Goal: Transaction & Acquisition: Purchase product/service

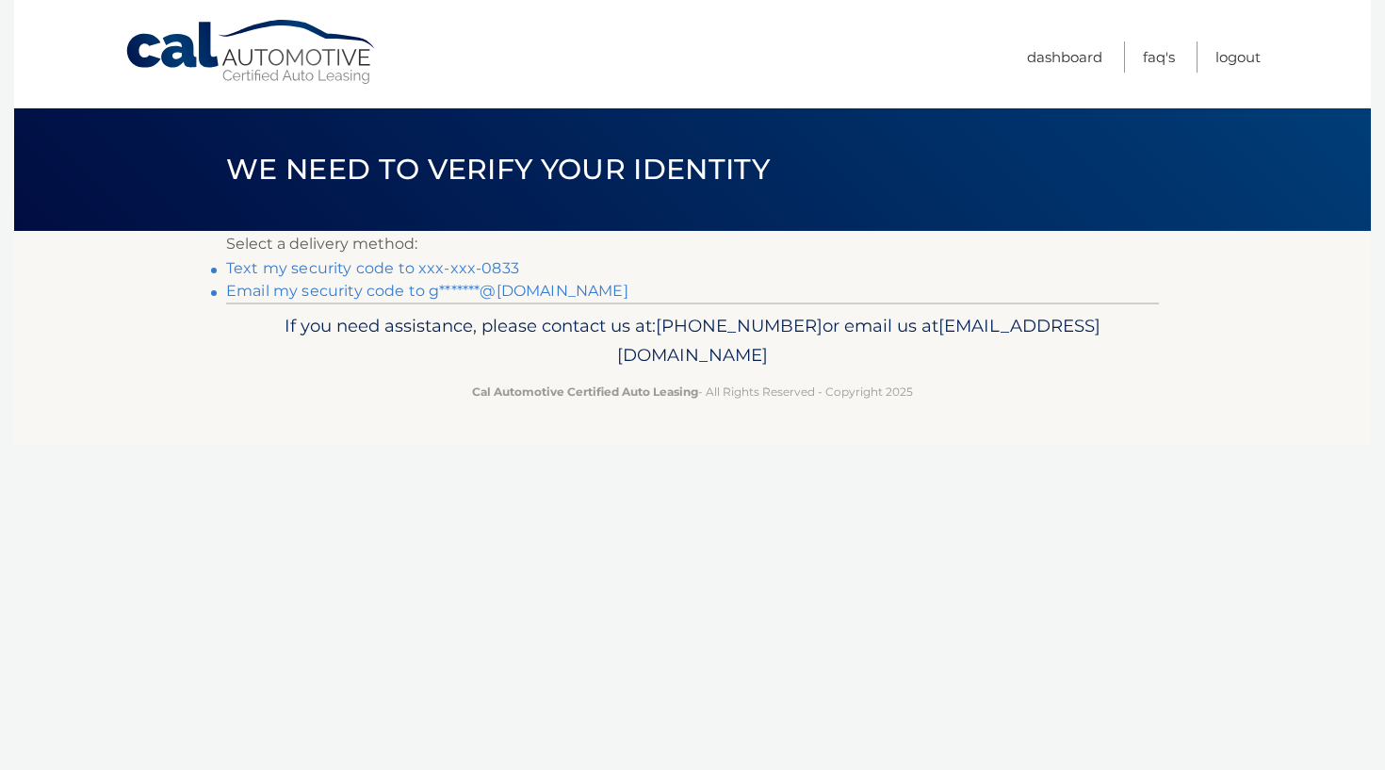
click at [375, 265] on link "Text my security code to xxx-xxx-0833" at bounding box center [372, 268] width 293 height 18
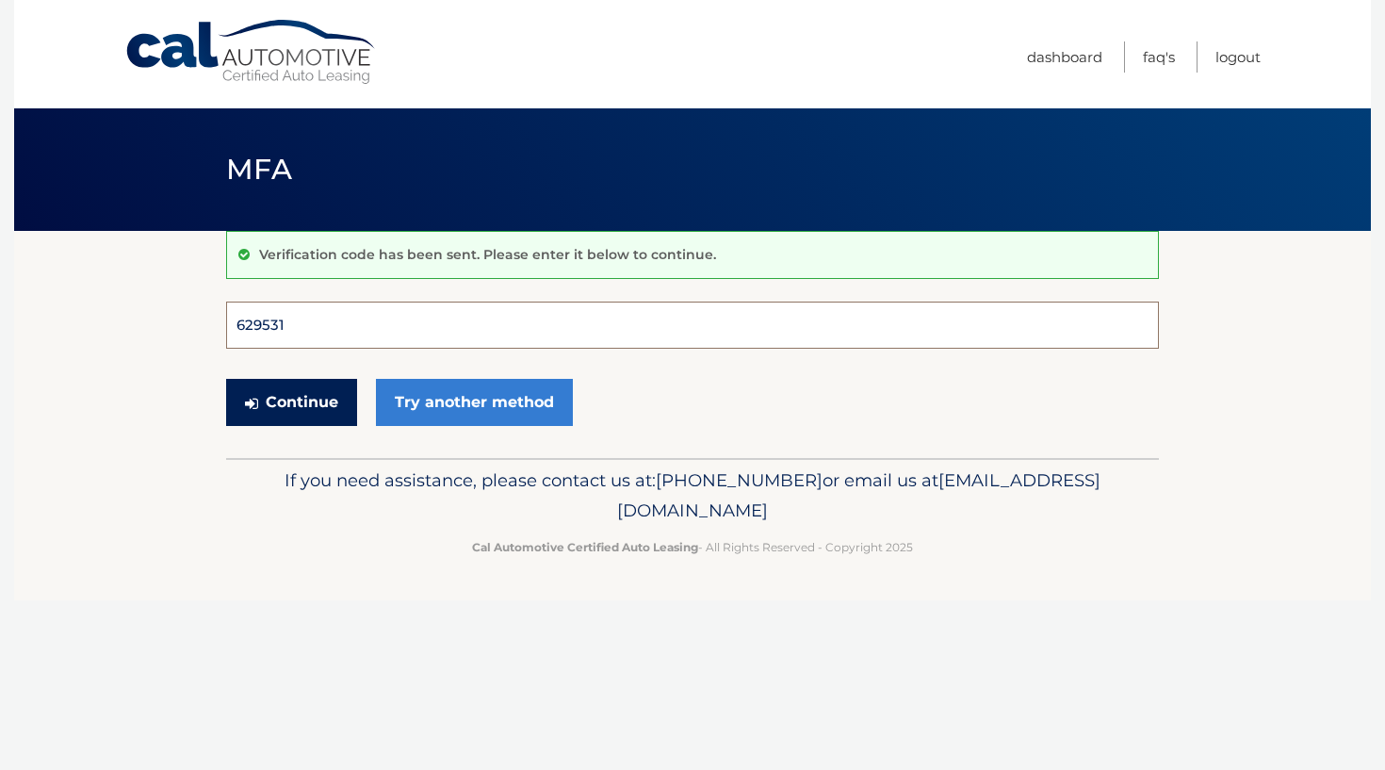
type input "629531"
click at [291, 402] on button "Continue" at bounding box center [291, 402] width 131 height 47
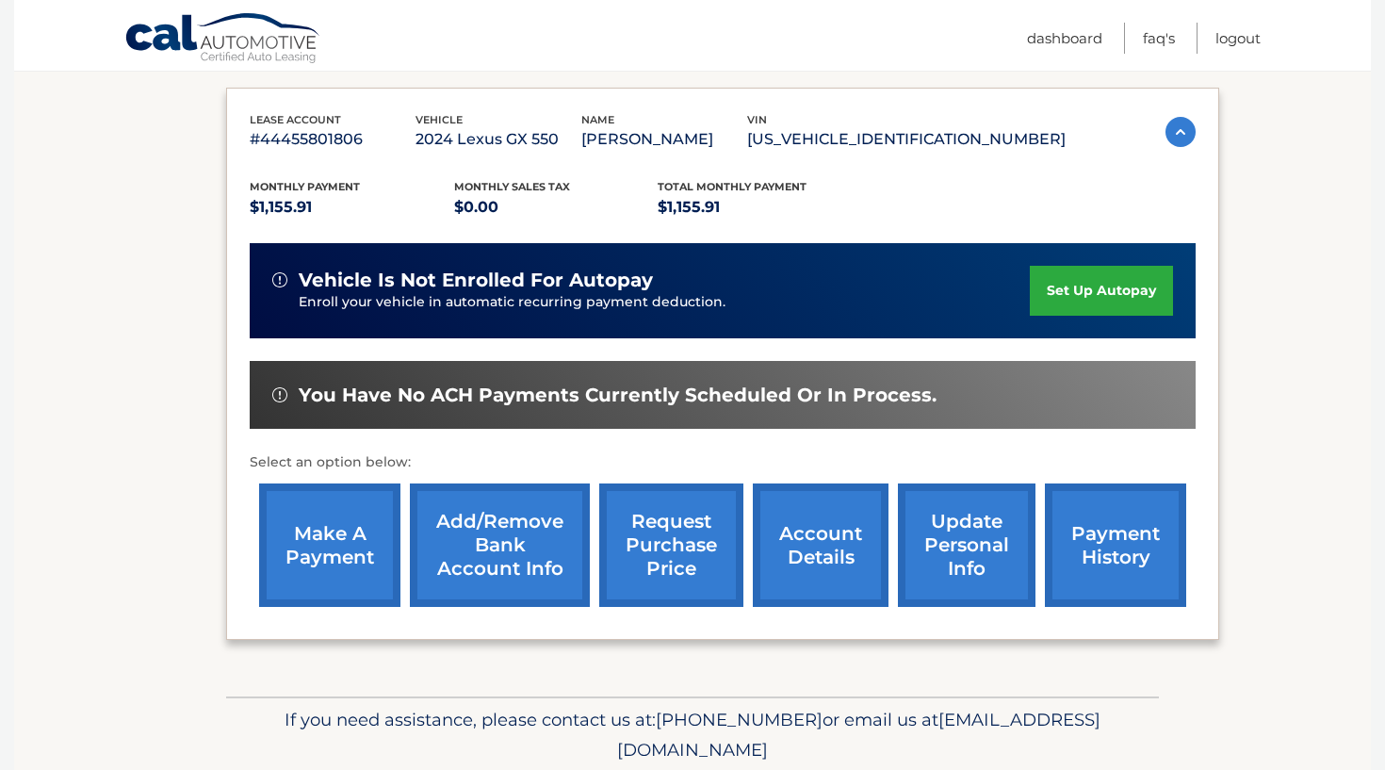
scroll to position [307, 0]
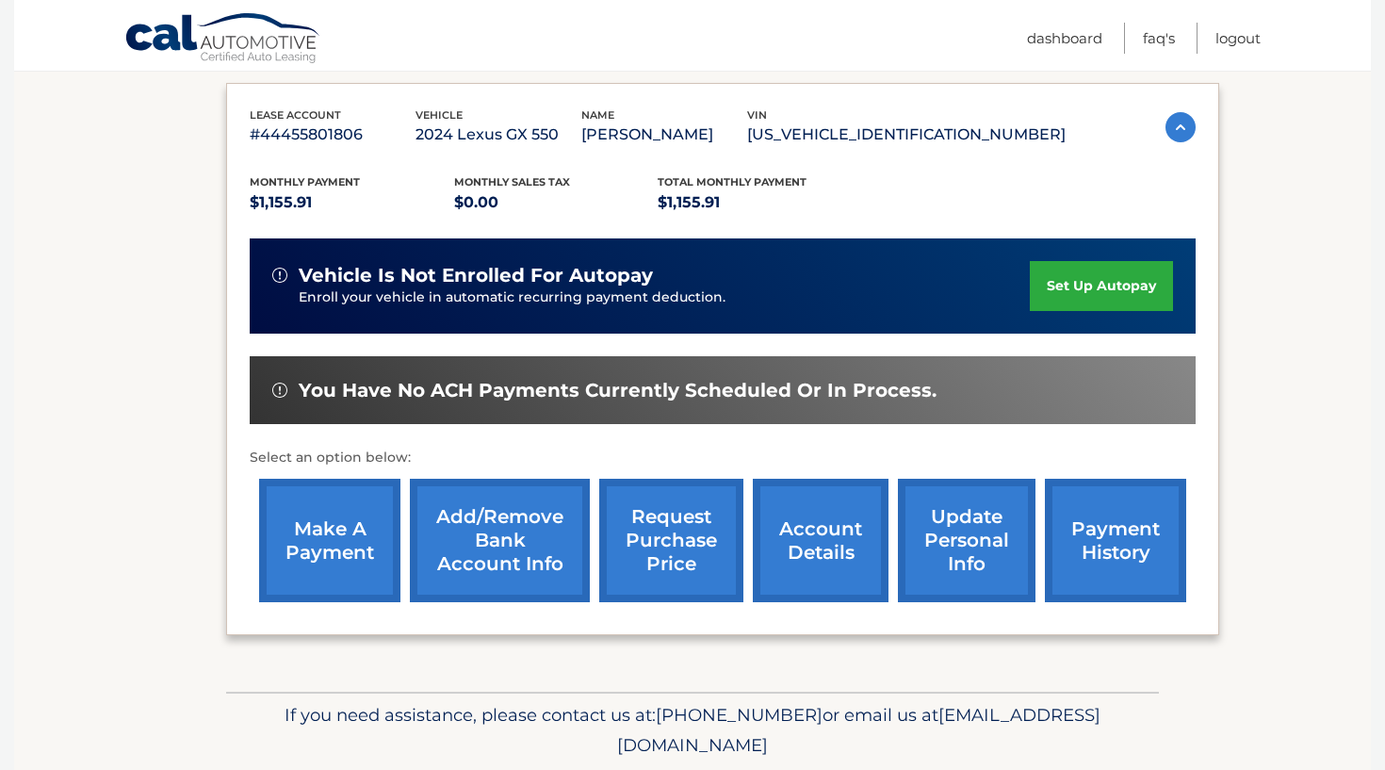
click at [330, 546] on link "make a payment" at bounding box center [329, 540] width 141 height 123
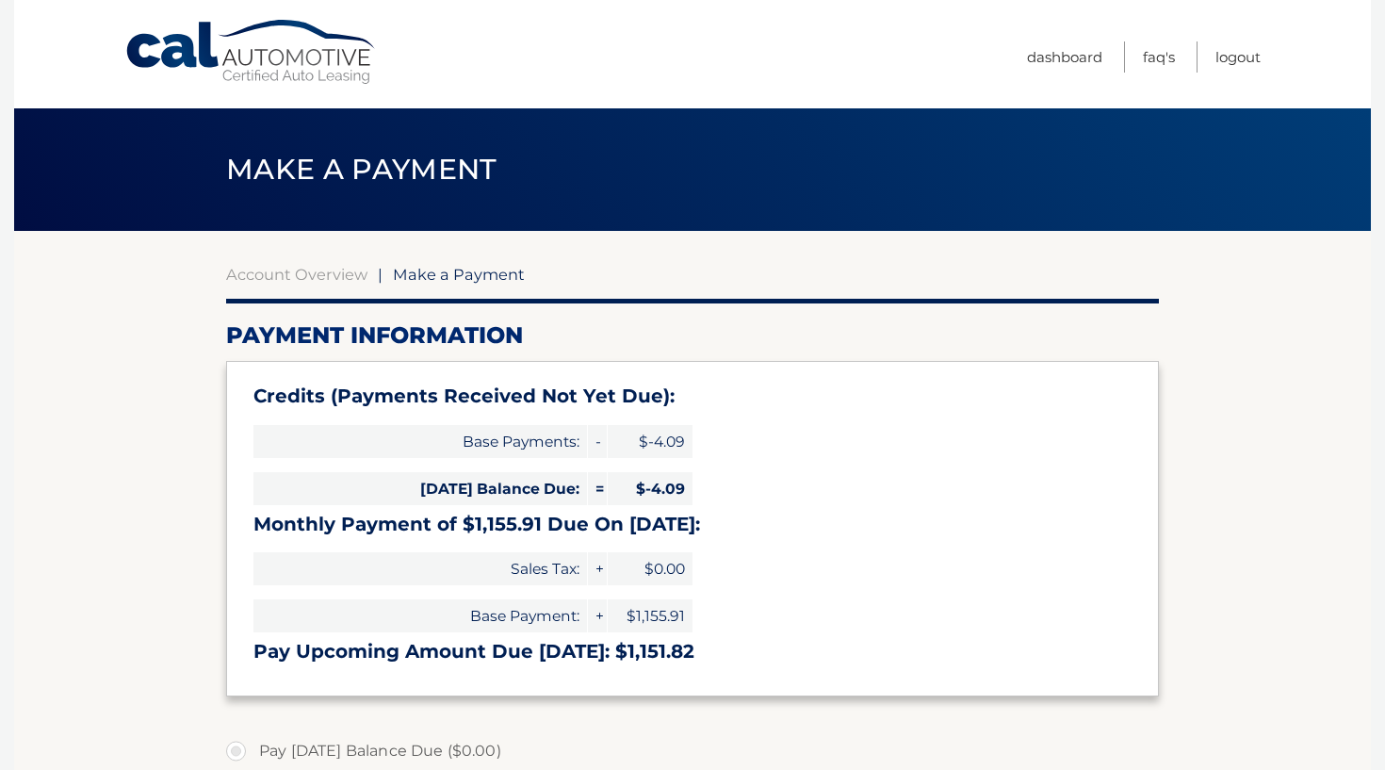
select select "ZWZkYjA2Y2UtMDhhYy00NjU0LWExZDMtM2Q5Njk4MDAyNjlm"
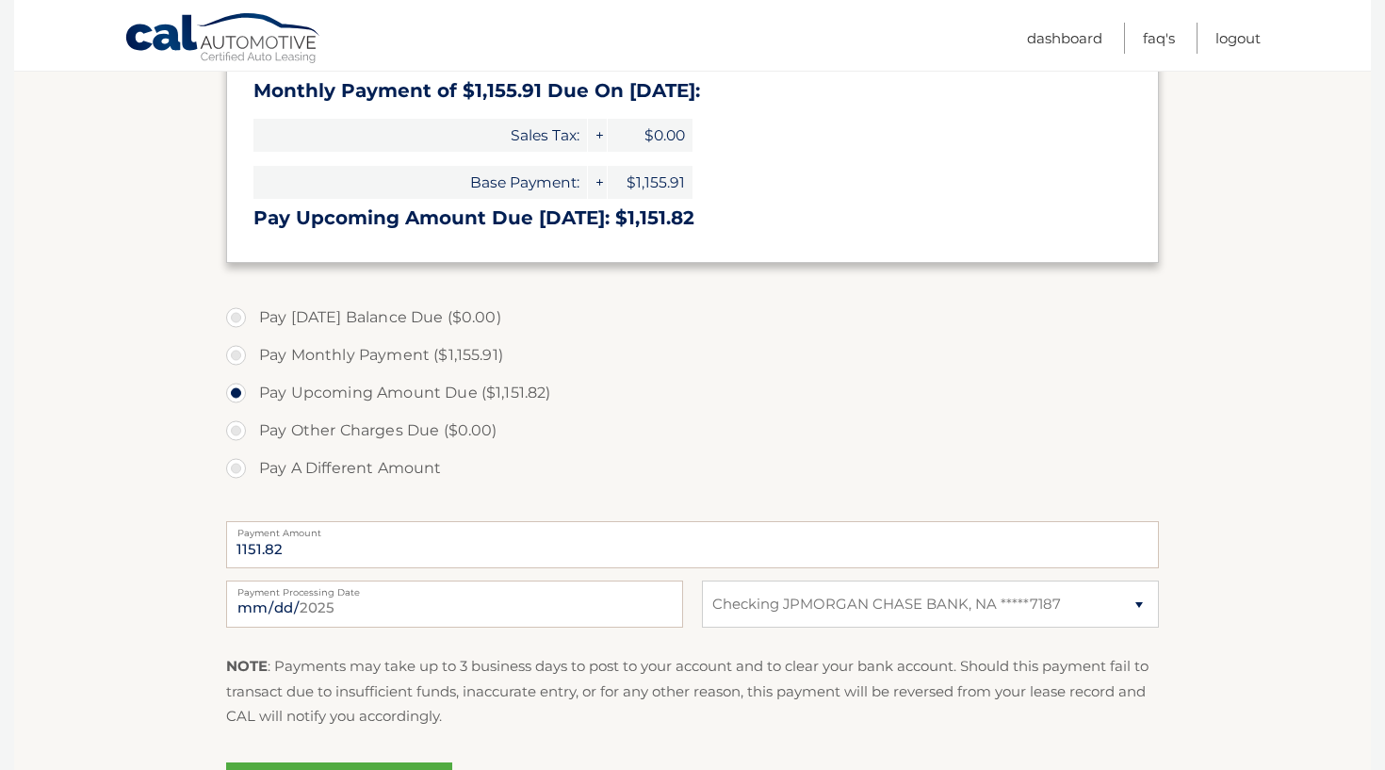
scroll to position [436, 0]
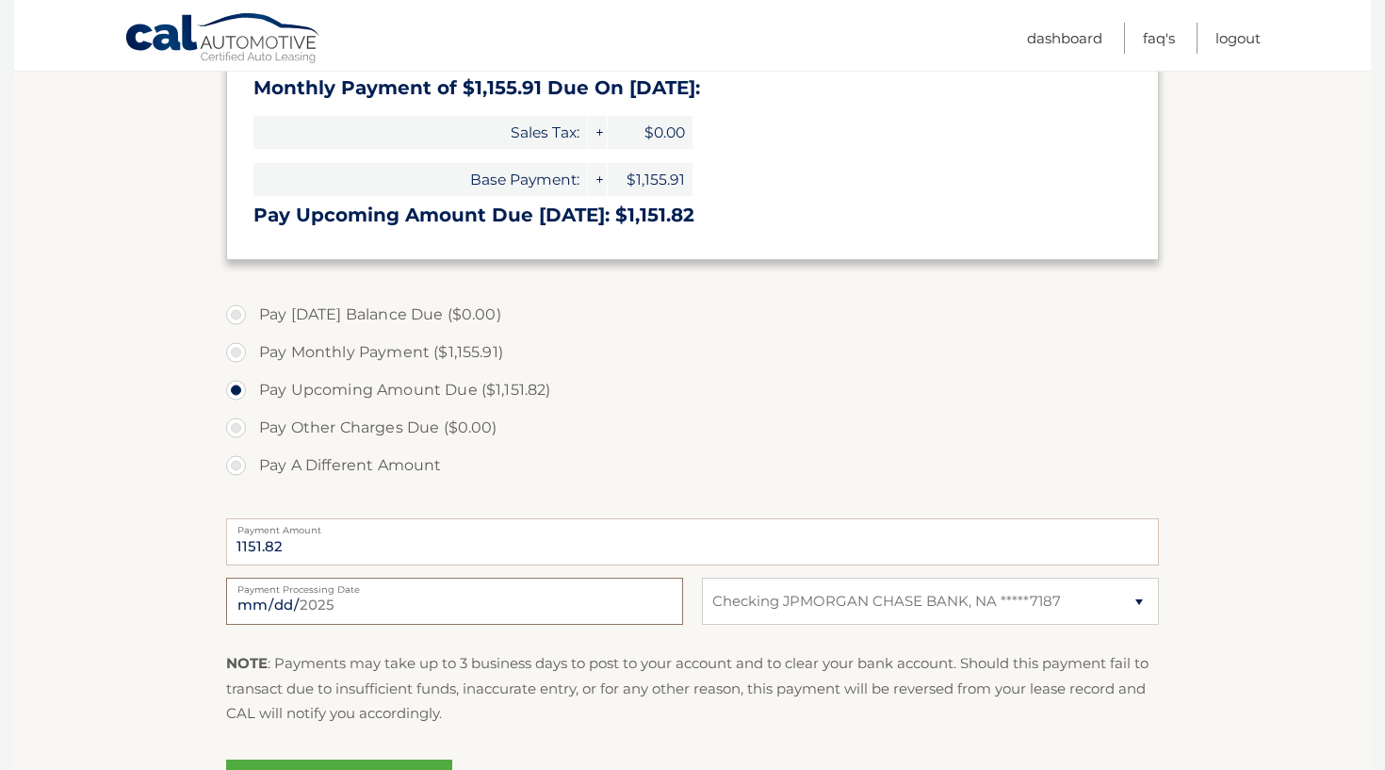
click at [321, 609] on input "2025-08-25" at bounding box center [454, 601] width 457 height 47
type input "2025-08-29"
click at [651, 474] on label "Pay A Different Amount" at bounding box center [692, 466] width 933 height 38
click at [253, 474] on input "Pay A Different Amount" at bounding box center [243, 462] width 19 height 30
radio input "true"
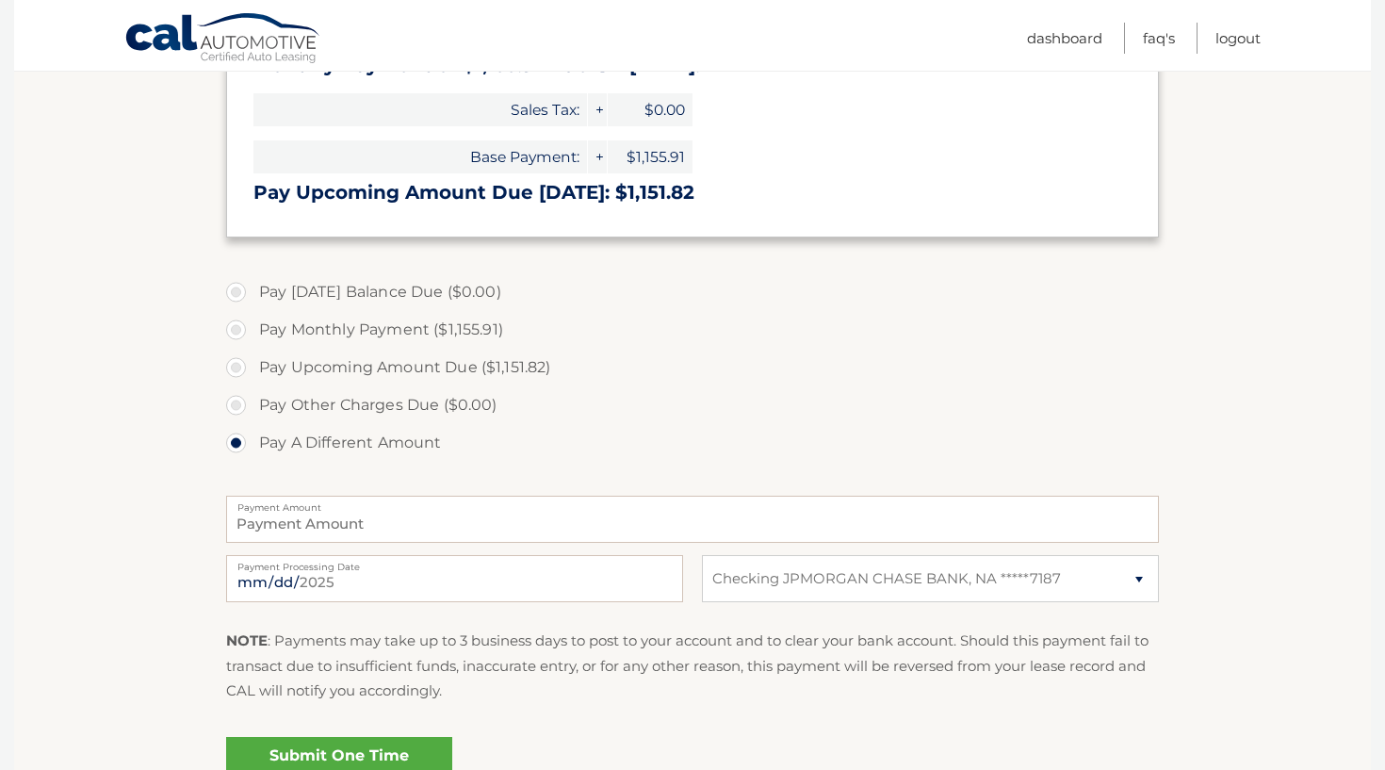
scroll to position [461, 0]
click at [342, 523] on input "Payment Amount" at bounding box center [692, 517] width 933 height 47
type input "1160.00"
click at [661, 418] on label "Pay Other Charges Due ($0.00)" at bounding box center [692, 404] width 933 height 38
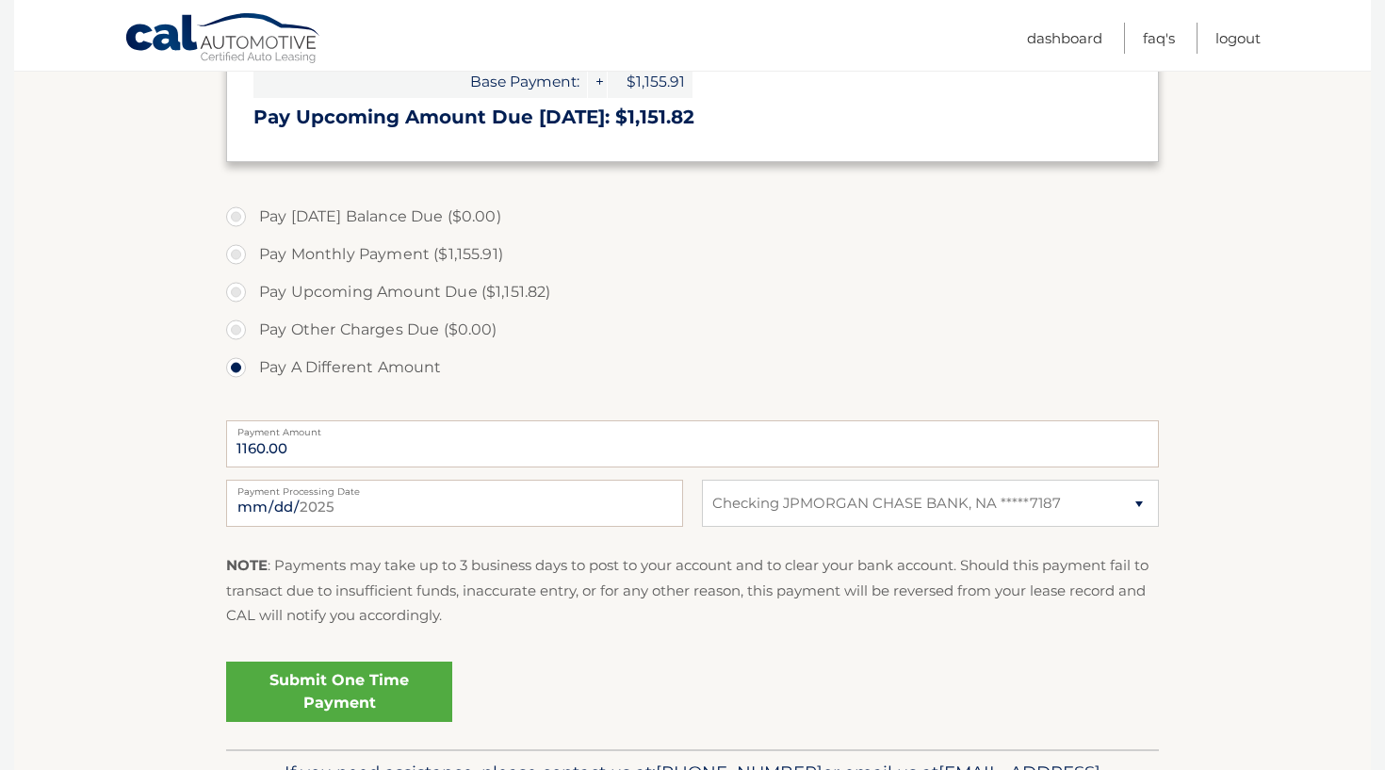
click at [382, 687] on link "Submit One Time Payment" at bounding box center [339, 692] width 226 height 60
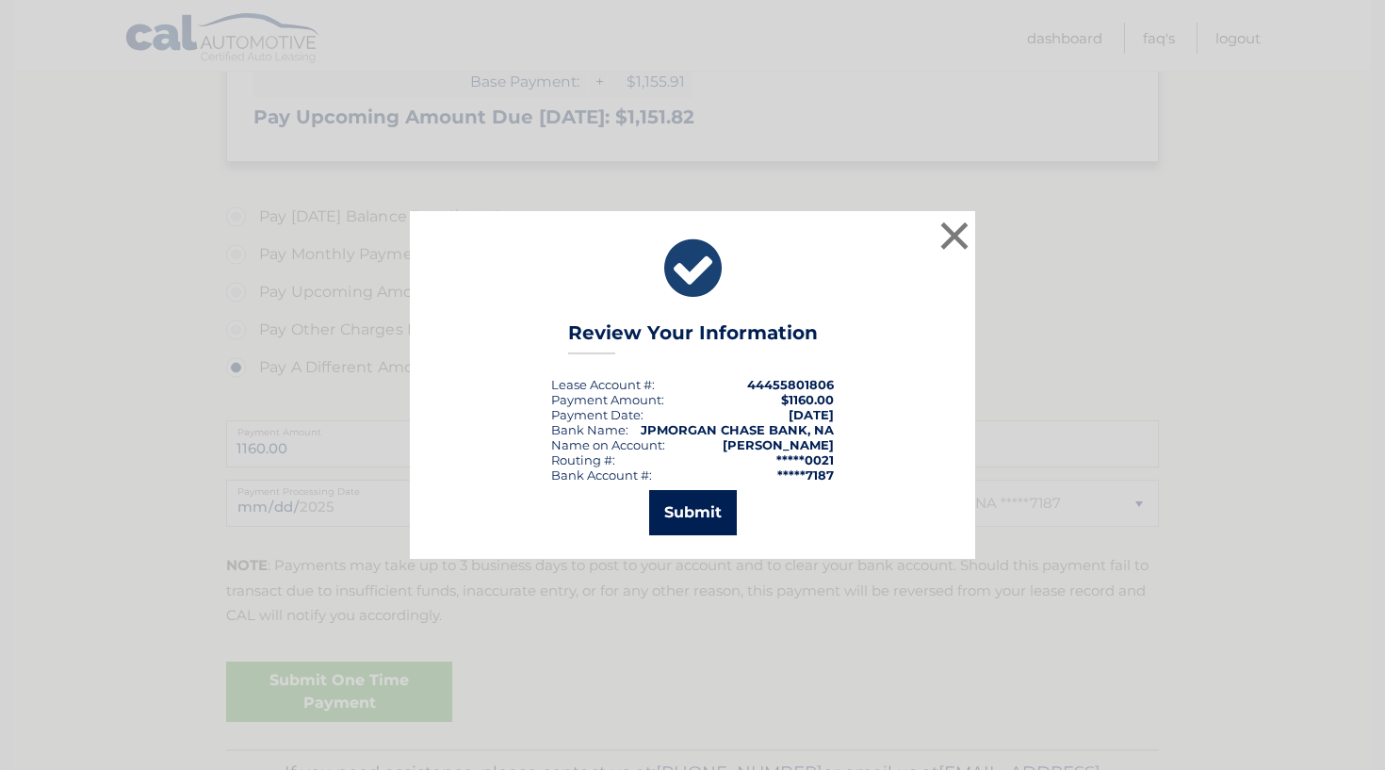
click at [697, 510] on button "Submit" at bounding box center [693, 512] width 88 height 45
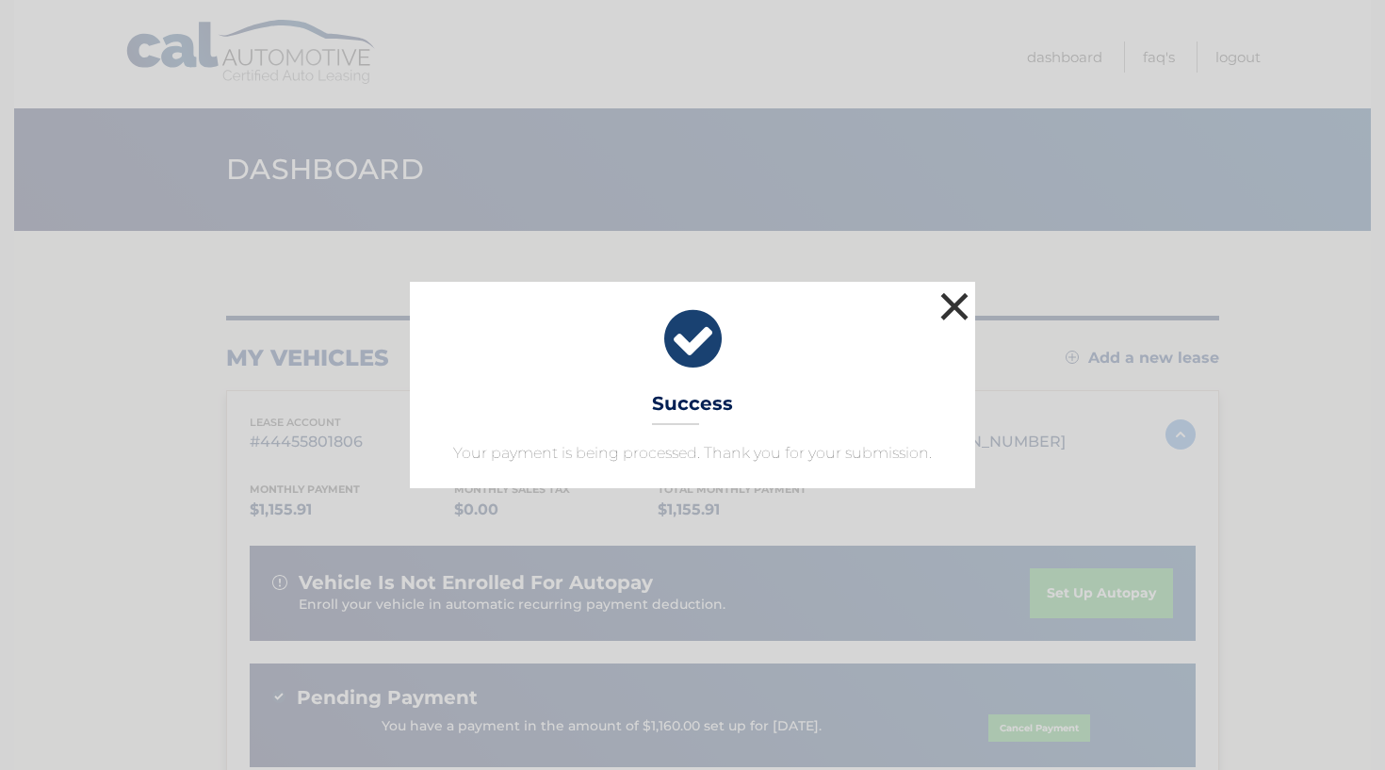
click at [952, 306] on button "×" at bounding box center [955, 306] width 38 height 38
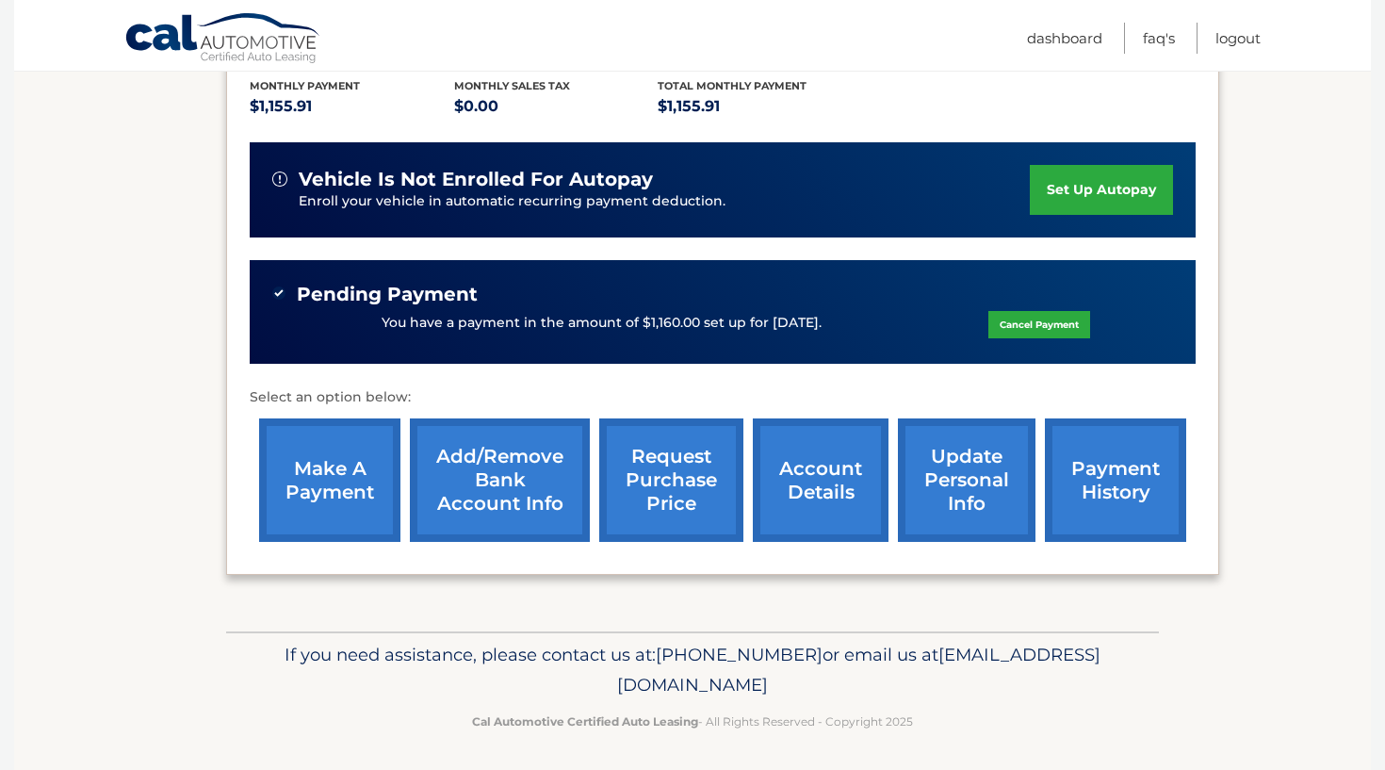
scroll to position [402, 0]
